Goal: Use online tool/utility: Utilize a website feature to perform a specific function

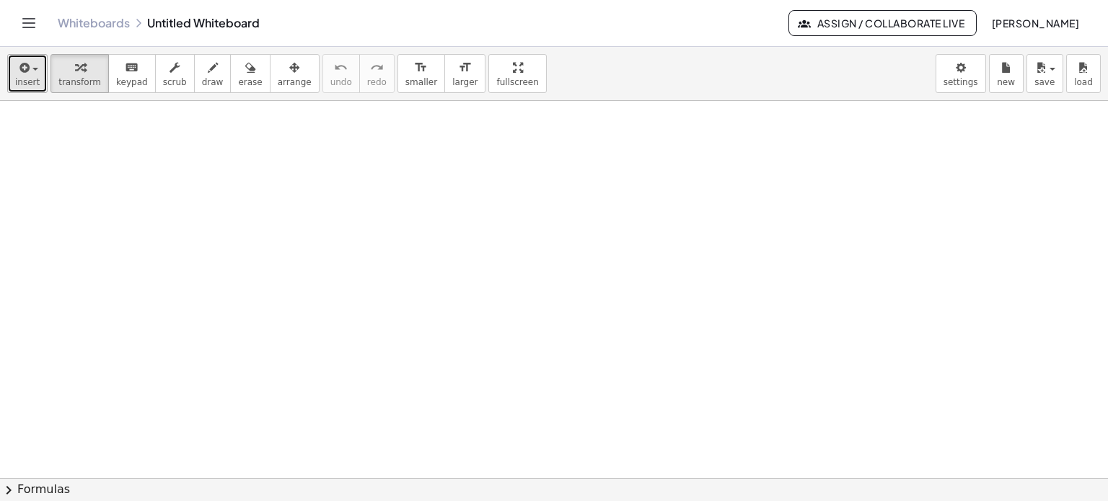
click at [30, 73] on span "button" at bounding box center [31, 69] width 3 height 10
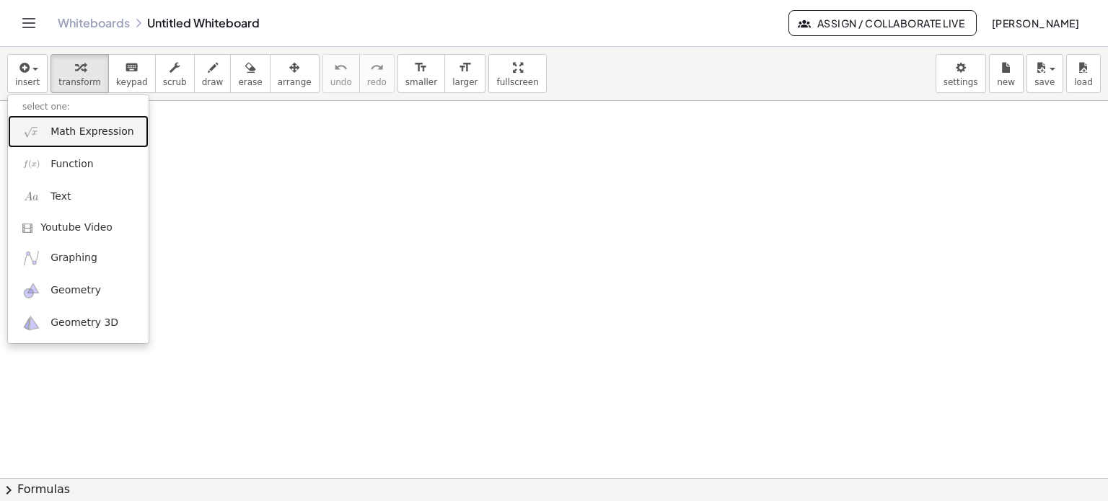
click at [71, 131] on span "Math Expression" at bounding box center [91, 132] width 83 height 14
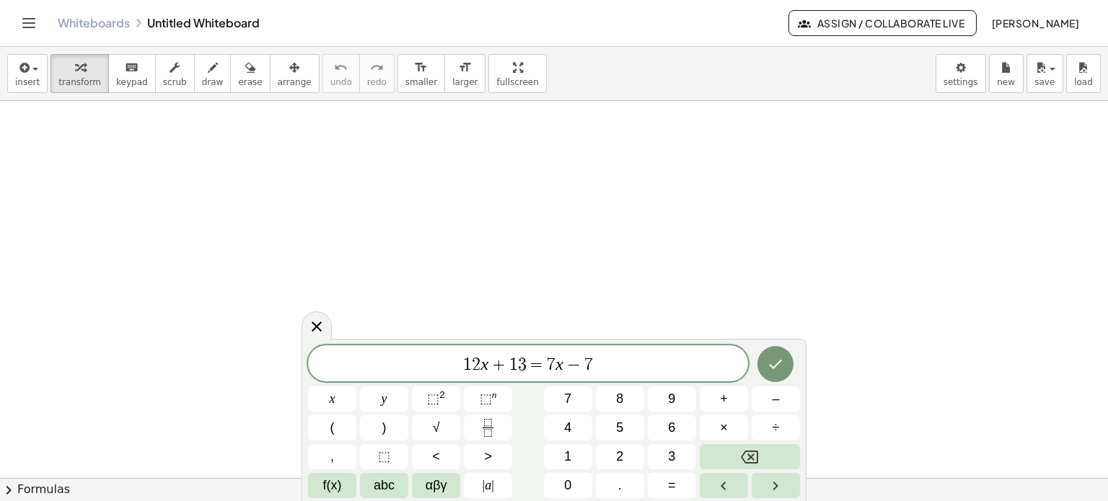
click at [771, 363] on icon "Done" at bounding box center [775, 364] width 17 height 17
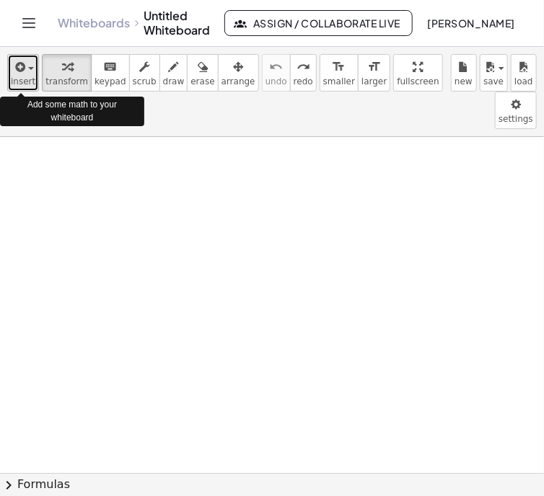
click at [26, 79] on span "insert" at bounding box center [23, 81] width 25 height 10
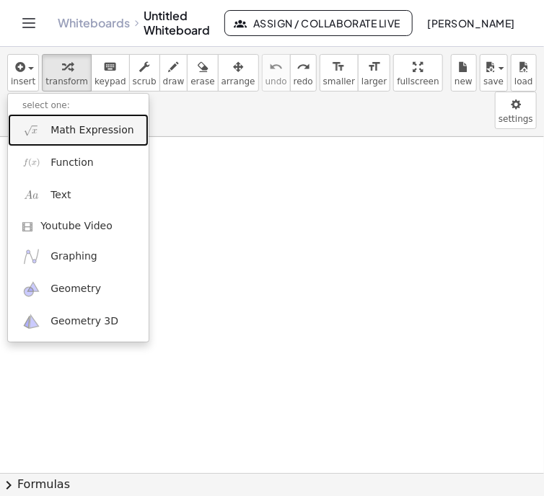
click at [56, 134] on span "Math Expression" at bounding box center [91, 130] width 83 height 14
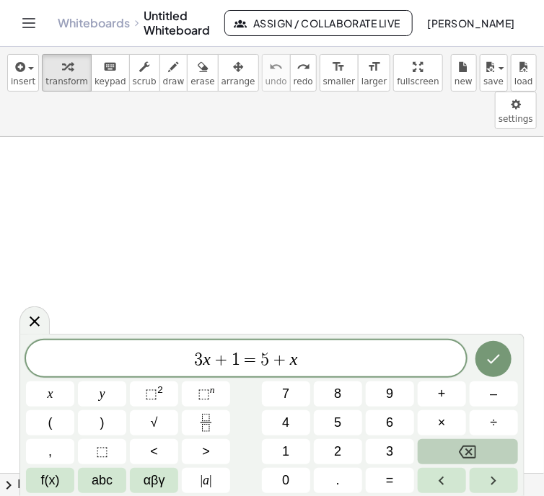
click at [470, 449] on icon "Backspace" at bounding box center [467, 452] width 17 height 17
click at [468, 452] on icon "Backspace" at bounding box center [467, 452] width 17 height 13
click at [467, 450] on icon "Backspace" at bounding box center [467, 452] width 17 height 13
click at [465, 451] on icon "Backspace" at bounding box center [467, 452] width 17 height 17
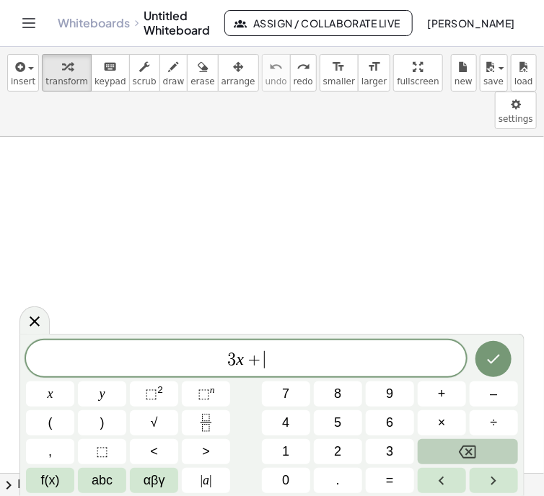
click at [464, 452] on icon "Backspace" at bounding box center [467, 452] width 17 height 17
click at [463, 452] on icon "Backspace" at bounding box center [467, 452] width 17 height 17
click at [462, 452] on icon "Backspace" at bounding box center [467, 452] width 17 height 17
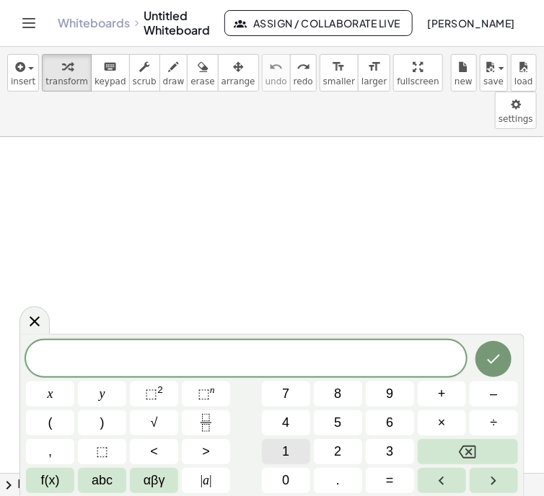
click at [281, 452] on button "1" at bounding box center [286, 451] width 48 height 25
click at [280, 452] on button "1" at bounding box center [286, 451] width 48 height 25
click at [49, 393] on span "x" at bounding box center [51, 394] width 6 height 19
click at [443, 393] on span "+" at bounding box center [442, 394] width 8 height 19
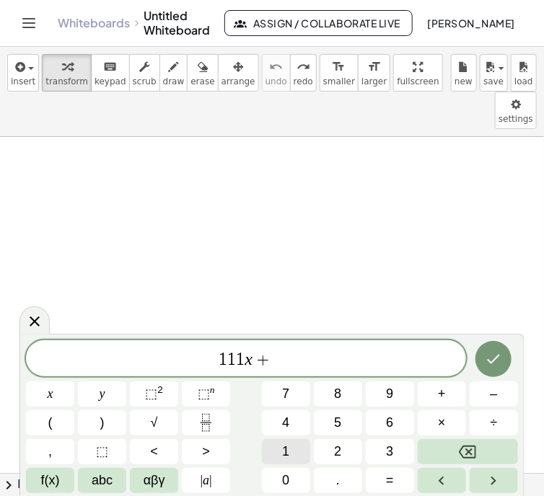
click at [291, 452] on button "1" at bounding box center [286, 451] width 48 height 25
click at [334, 421] on span "5" at bounding box center [337, 422] width 7 height 19
click at [381, 484] on button "=" at bounding box center [390, 480] width 48 height 25
click at [332, 421] on button "5" at bounding box center [338, 422] width 48 height 25
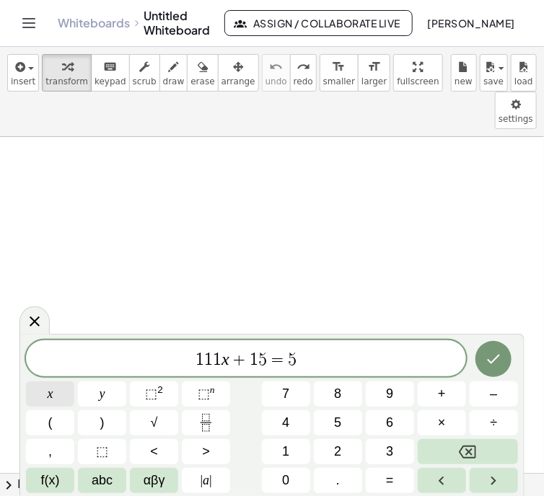
click at [52, 392] on span "x" at bounding box center [51, 394] width 6 height 19
click at [482, 394] on button "–" at bounding box center [494, 394] width 48 height 25
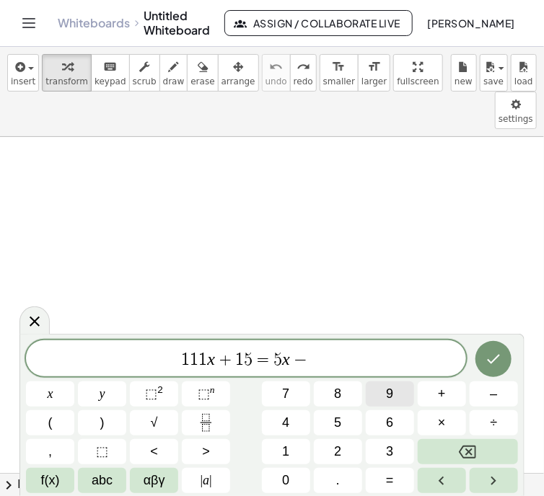
click at [393, 394] on span "9" at bounding box center [389, 394] width 7 height 19
click at [485, 357] on button "Done" at bounding box center [493, 359] width 36 height 36
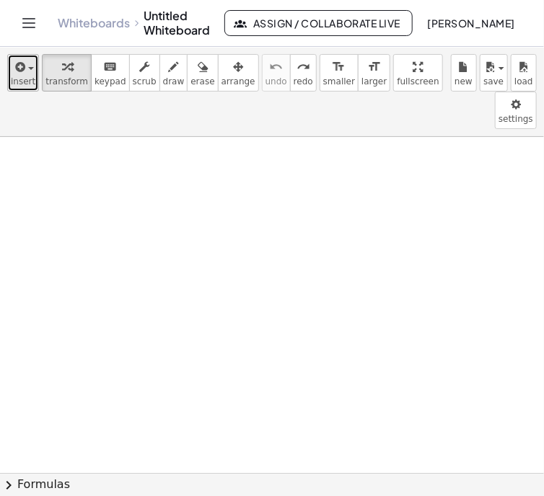
click at [17, 74] on icon "button" at bounding box center [18, 66] width 13 height 17
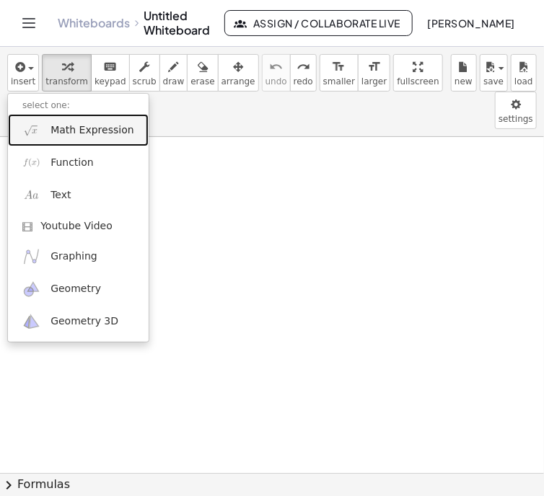
click at [61, 129] on span "Math Expression" at bounding box center [91, 130] width 83 height 14
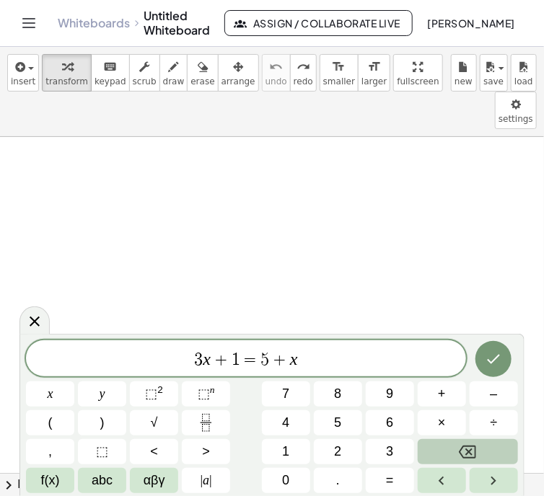
click at [470, 452] on icon "Backspace" at bounding box center [467, 452] width 17 height 13
click at [466, 451] on icon "Backspace" at bounding box center [467, 452] width 17 height 17
click at [465, 451] on icon "Backspace" at bounding box center [467, 452] width 17 height 17
click at [465, 449] on icon "Backspace" at bounding box center [467, 452] width 17 height 17
click at [462, 449] on icon "Backspace" at bounding box center [467, 452] width 17 height 13
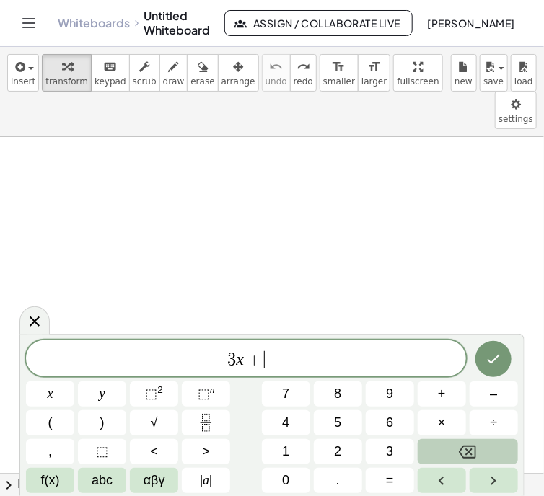
click at [463, 448] on icon "Backspace" at bounding box center [467, 452] width 17 height 13
click at [462, 448] on icon "Backspace" at bounding box center [467, 452] width 17 height 13
click at [460, 445] on icon "Backspace" at bounding box center [467, 452] width 17 height 17
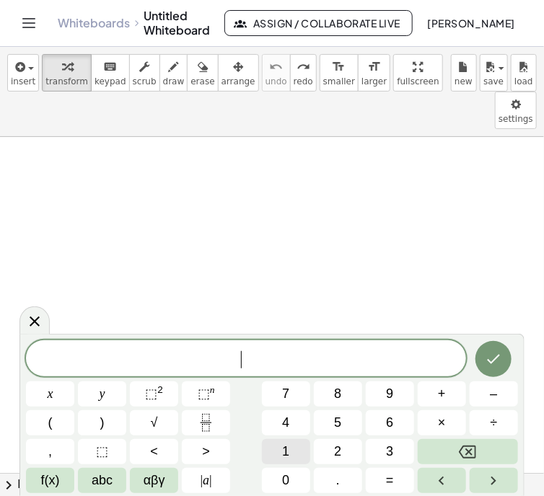
click at [276, 446] on button "1" at bounding box center [286, 451] width 48 height 25
click at [271, 447] on button "1" at bounding box center [286, 451] width 48 height 25
click at [40, 393] on button "x" at bounding box center [50, 394] width 48 height 25
click at [434, 395] on button "+" at bounding box center [442, 394] width 48 height 25
click at [271, 451] on button "1" at bounding box center [286, 451] width 48 height 25
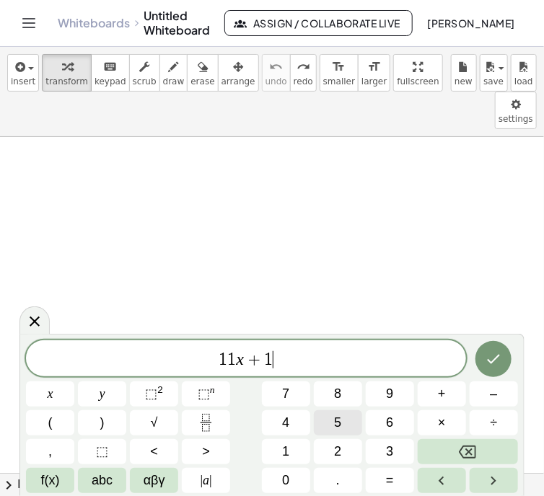
click at [335, 418] on span "5" at bounding box center [337, 422] width 7 height 19
click at [384, 482] on button "=" at bounding box center [390, 480] width 48 height 25
click at [329, 425] on button "5" at bounding box center [338, 422] width 48 height 25
click at [54, 395] on button "x" at bounding box center [50, 394] width 48 height 25
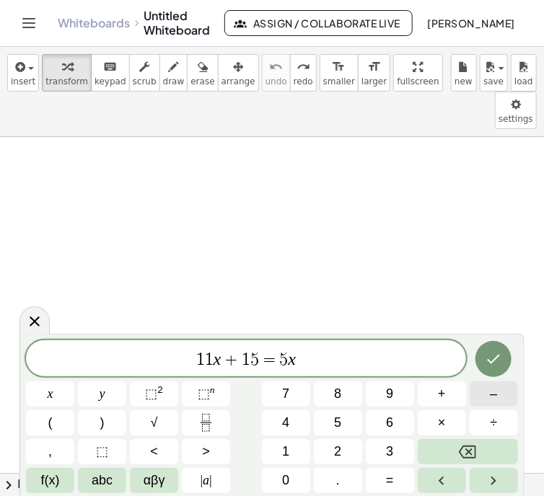
click at [485, 395] on button "–" at bounding box center [494, 394] width 48 height 25
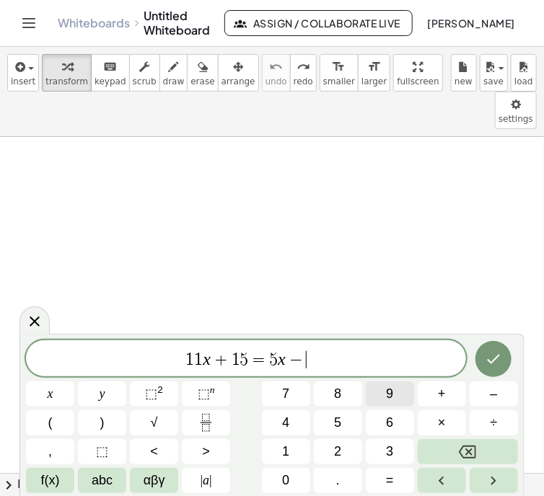
click at [383, 395] on button "9" at bounding box center [390, 394] width 48 height 25
click at [491, 369] on button "Done" at bounding box center [493, 359] width 36 height 36
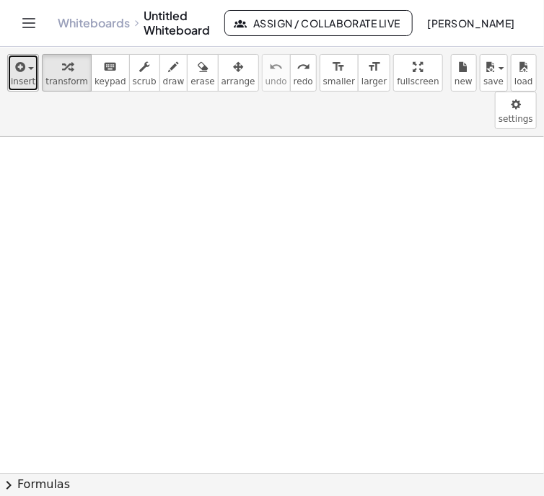
click at [17, 74] on icon "button" at bounding box center [18, 66] width 13 height 17
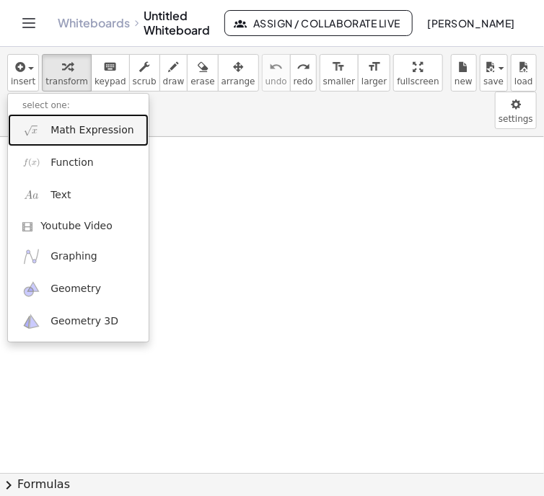
click at [40, 131] on link "Math Expression" at bounding box center [78, 130] width 141 height 32
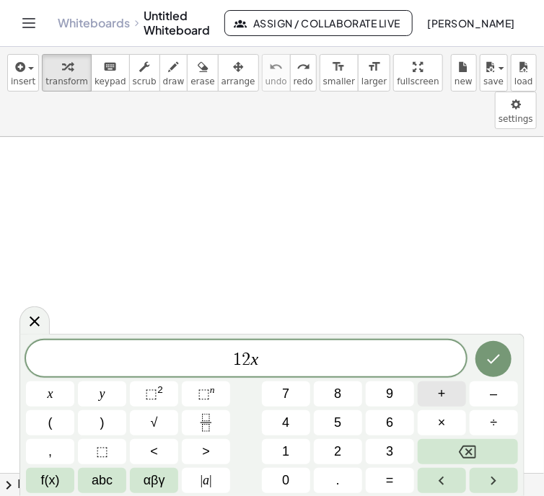
click at [444, 393] on span "+" at bounding box center [442, 394] width 8 height 19
click at [291, 448] on button "1" at bounding box center [286, 451] width 48 height 25
click at [384, 453] on button "3" at bounding box center [390, 451] width 48 height 25
click at [381, 478] on button "=" at bounding box center [390, 480] width 48 height 25
click at [289, 392] on button "7" at bounding box center [286, 394] width 48 height 25
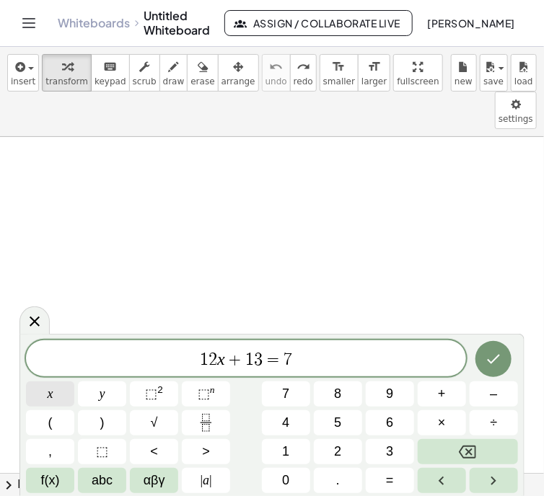
click at [48, 395] on span "x" at bounding box center [51, 394] width 6 height 19
click at [489, 395] on button "–" at bounding box center [494, 394] width 48 height 25
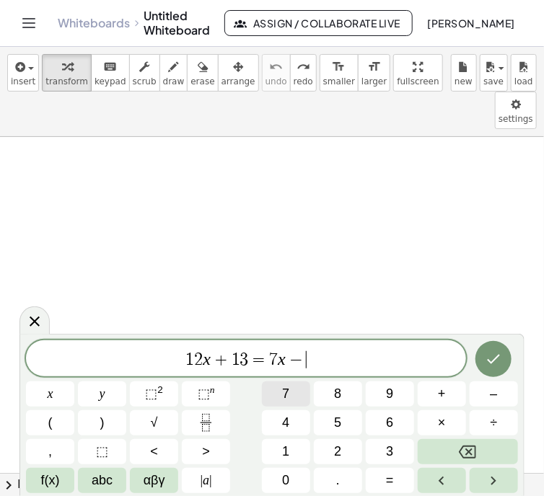
click at [287, 395] on span "7" at bounding box center [285, 394] width 7 height 19
click at [485, 356] on icon "Done" at bounding box center [493, 359] width 17 height 17
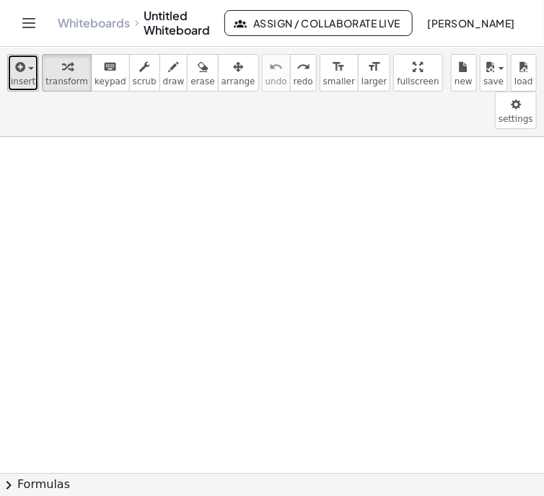
click at [17, 75] on icon "button" at bounding box center [18, 66] width 13 height 17
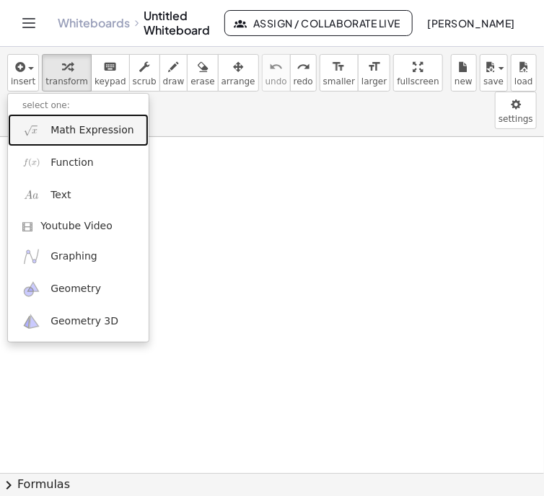
click at [56, 134] on span "Math Expression" at bounding box center [91, 130] width 83 height 14
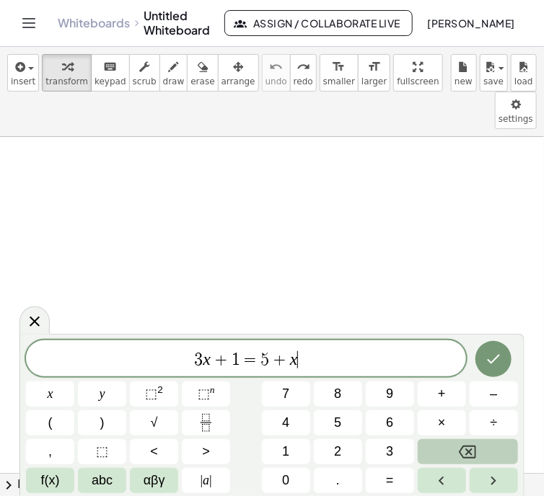
click at [470, 447] on icon "Backspace" at bounding box center [467, 452] width 17 height 13
click at [467, 447] on icon "Backspace" at bounding box center [467, 452] width 17 height 13
click at [466, 447] on icon "Backspace" at bounding box center [467, 452] width 17 height 13
click at [465, 447] on icon "Backspace" at bounding box center [467, 452] width 17 height 17
click at [464, 449] on icon "Backspace" at bounding box center [467, 452] width 17 height 17
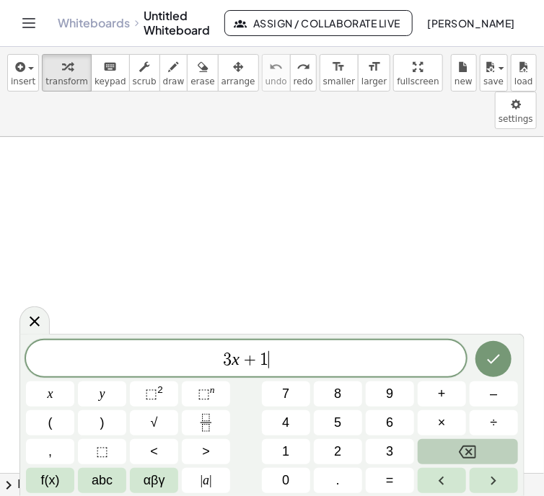
click at [463, 449] on icon "Backspace" at bounding box center [467, 452] width 17 height 17
click at [462, 449] on icon "Backspace" at bounding box center [467, 452] width 17 height 17
click at [462, 450] on icon "Backspace" at bounding box center [467, 452] width 17 height 17
click at [462, 449] on icon "Backspace" at bounding box center [467, 452] width 17 height 13
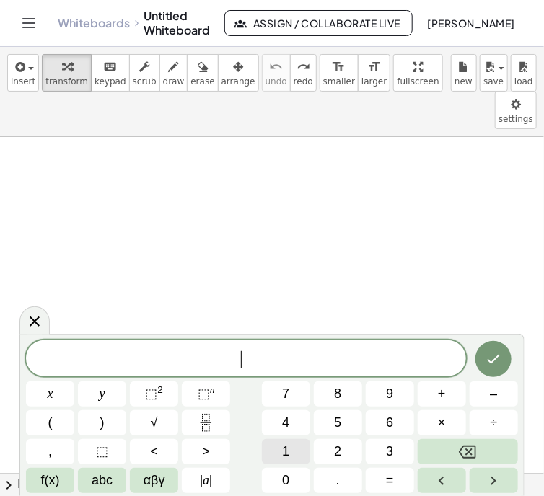
click at [289, 451] on span "1" at bounding box center [285, 451] width 7 height 19
click at [285, 452] on span "1" at bounding box center [285, 451] width 7 height 19
click at [44, 393] on button "x" at bounding box center [50, 394] width 48 height 25
click at [435, 395] on button "+" at bounding box center [442, 394] width 48 height 25
click at [288, 447] on span "1" at bounding box center [285, 451] width 7 height 19
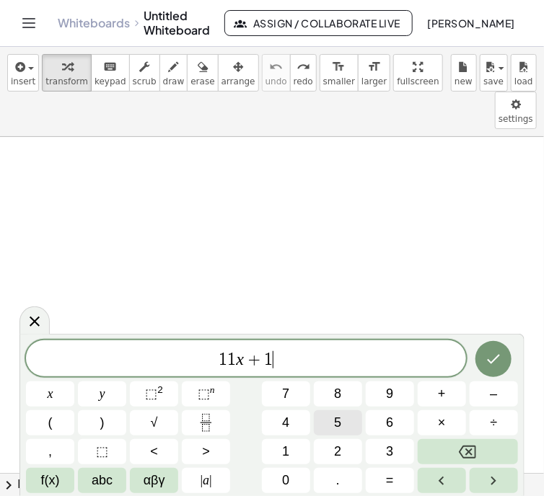
click at [329, 418] on button "5" at bounding box center [338, 422] width 48 height 25
click at [387, 474] on span "=" at bounding box center [390, 480] width 8 height 19
click at [329, 420] on button "5" at bounding box center [338, 422] width 48 height 25
click at [43, 392] on button "x" at bounding box center [50, 394] width 48 height 25
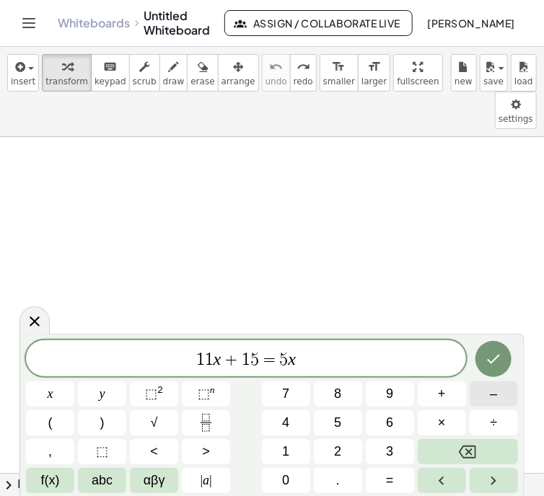
click at [485, 392] on button "–" at bounding box center [494, 394] width 48 height 25
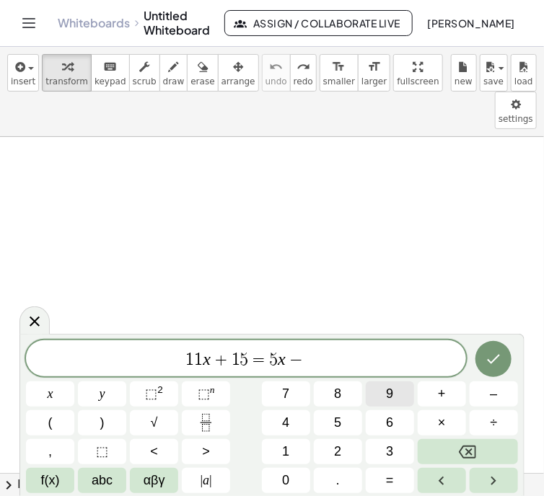
click at [391, 392] on span "9" at bounding box center [389, 394] width 7 height 19
click at [493, 357] on icon "Done" at bounding box center [493, 359] width 17 height 17
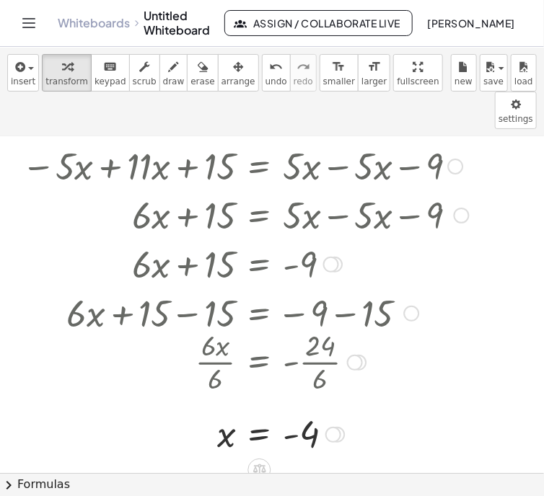
scroll to position [112, 0]
